Goal: Navigation & Orientation: Find specific page/section

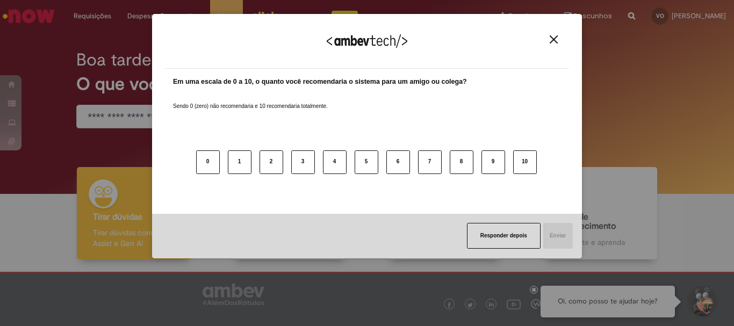
click at [555, 41] on img "Close" at bounding box center [554, 39] width 8 height 8
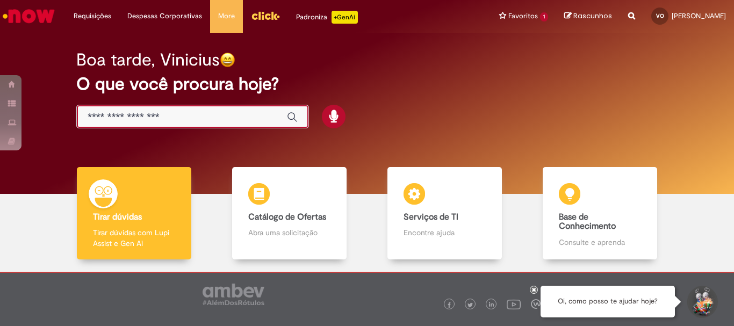
click at [161, 113] on input "Basta digitar aqui" at bounding box center [182, 117] width 189 height 12
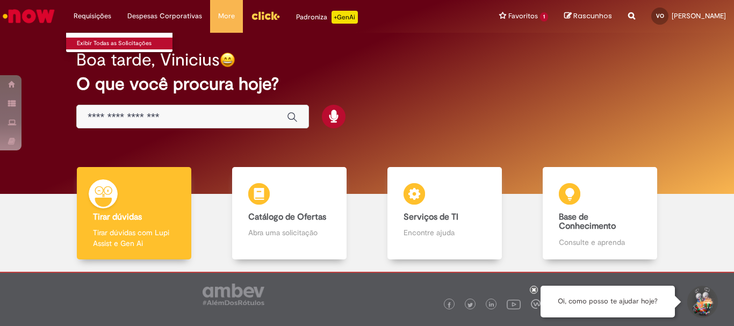
click at [113, 41] on link "Exibir Todas as Solicitações" at bounding box center [125, 44] width 118 height 12
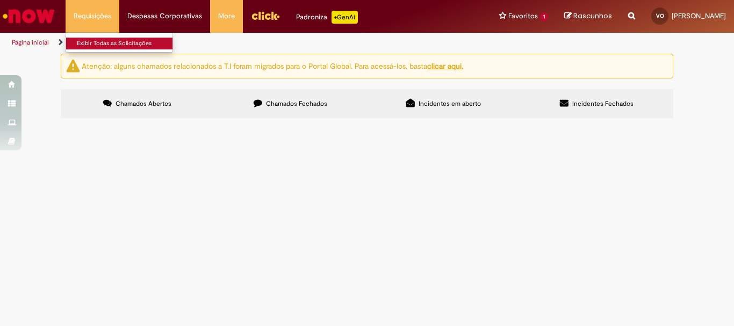
click at [113, 48] on link "Exibir Todas as Solicitações" at bounding box center [125, 44] width 118 height 12
click at [31, 42] on link "Página inicial" at bounding box center [30, 42] width 37 height 9
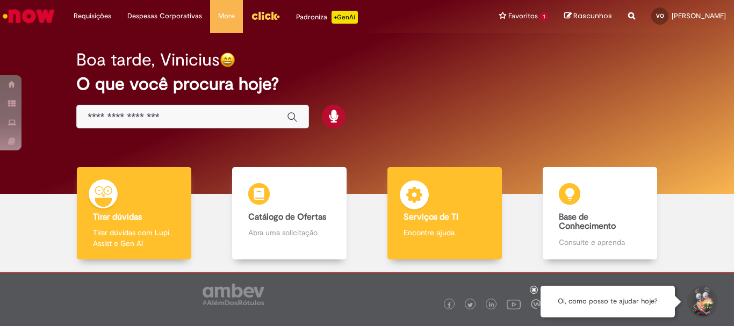
click at [442, 218] on b "Serviços de TI" at bounding box center [431, 217] width 55 height 11
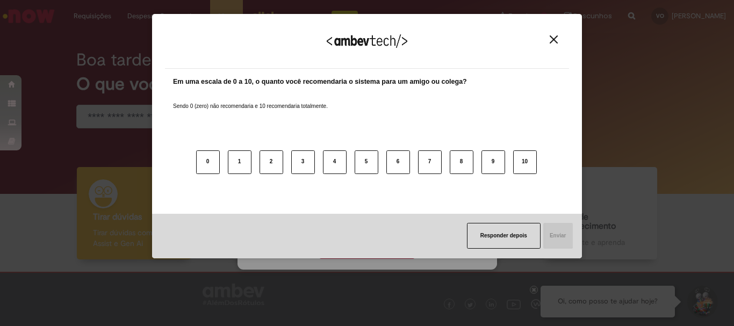
click at [553, 37] on img "Close" at bounding box center [554, 39] width 8 height 8
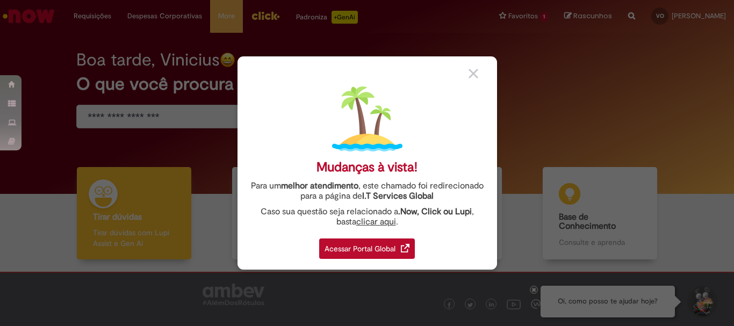
click at [361, 246] on div "Acessar Portal Global" at bounding box center [367, 249] width 96 height 20
